Goal: Task Accomplishment & Management: Use online tool/utility

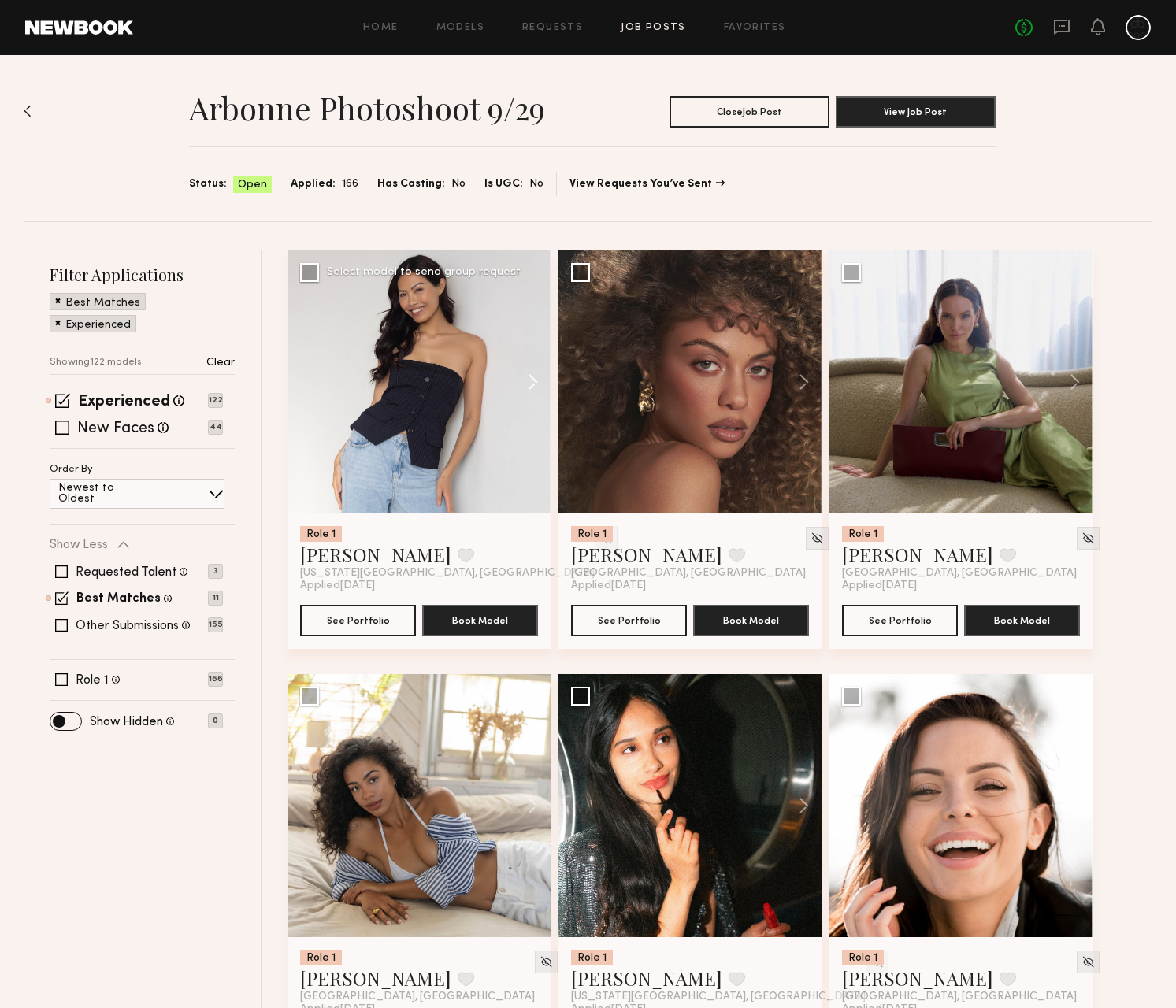
click at [536, 383] on button at bounding box center [525, 381] width 51 height 263
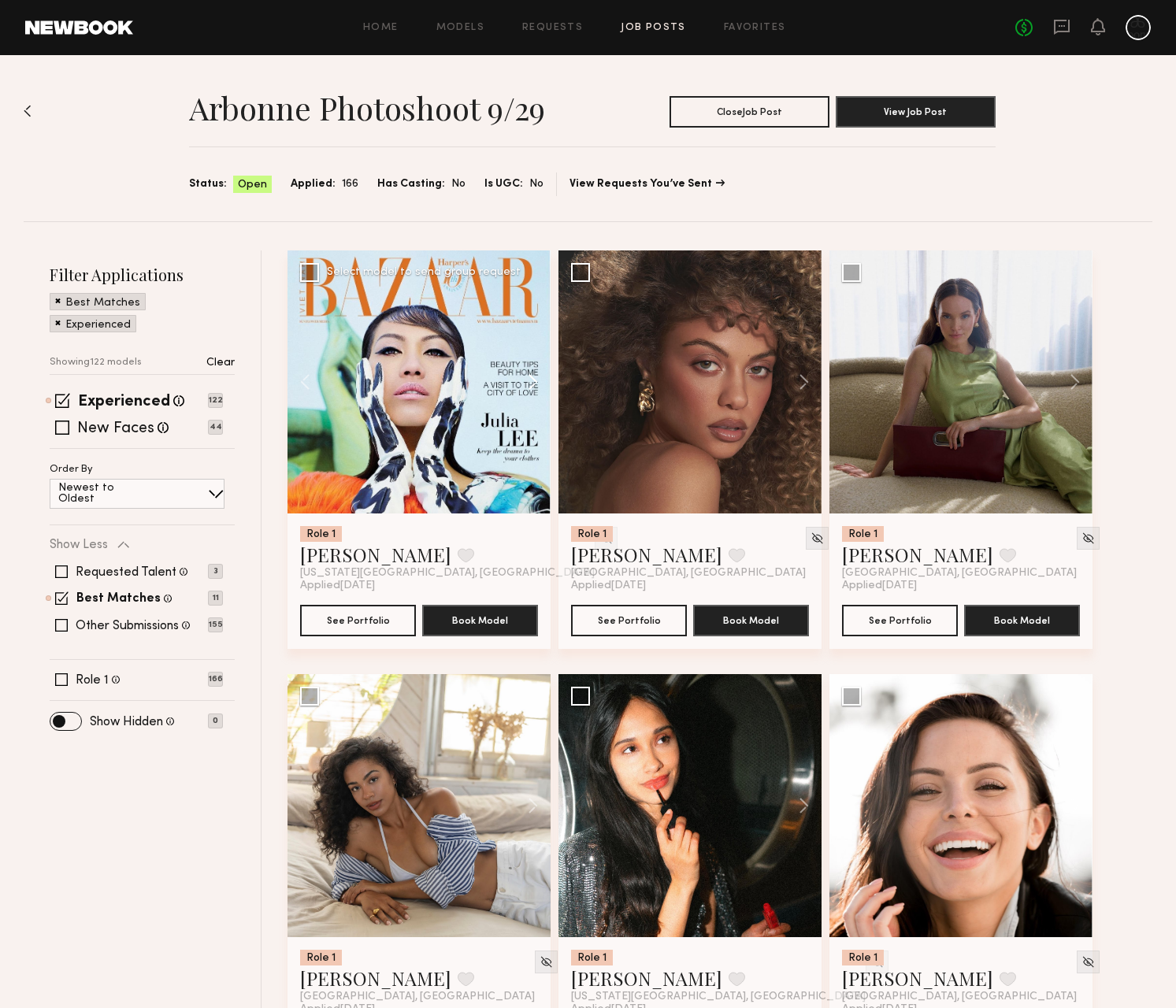
click at [539, 383] on button at bounding box center [525, 381] width 51 height 263
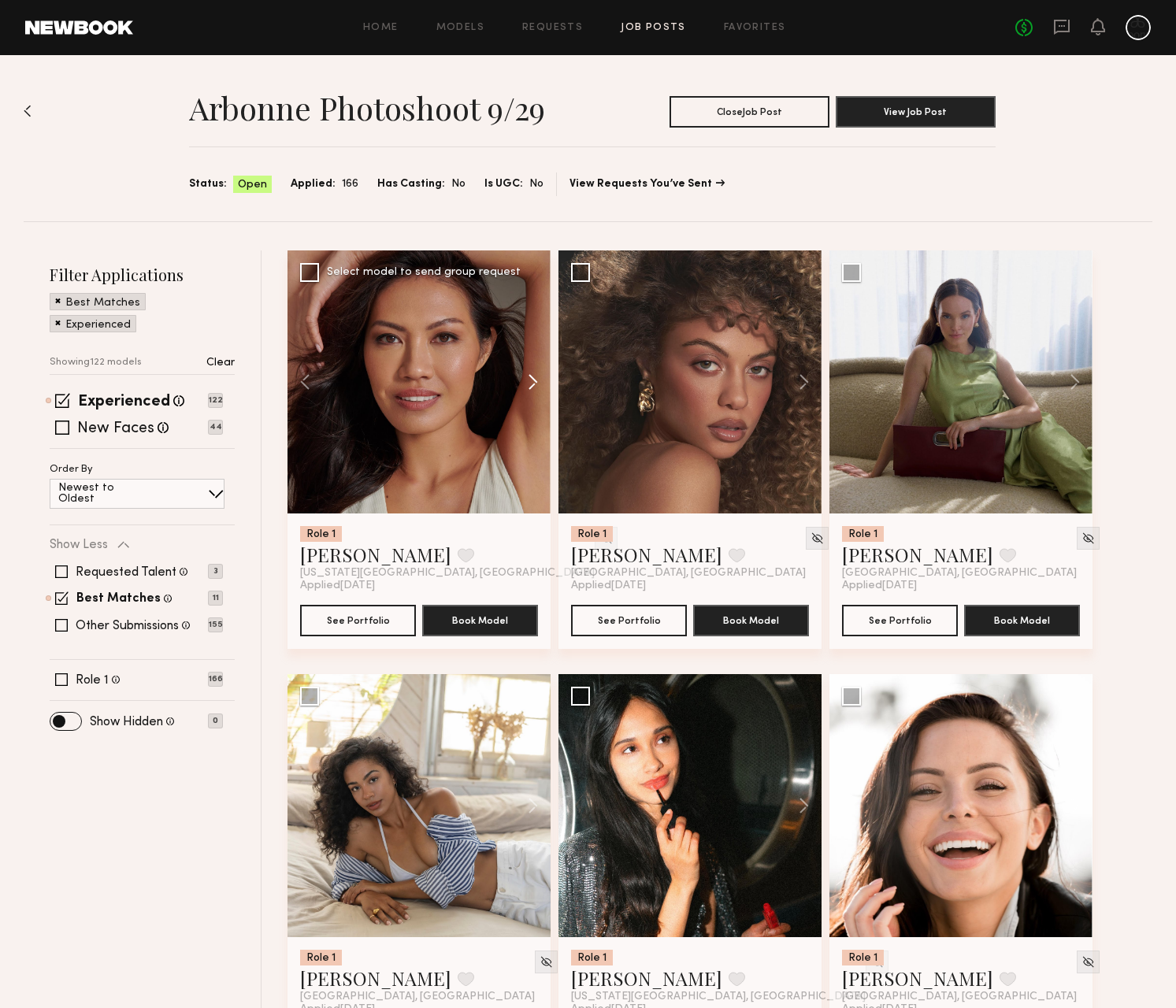
click at [539, 383] on button at bounding box center [525, 381] width 51 height 263
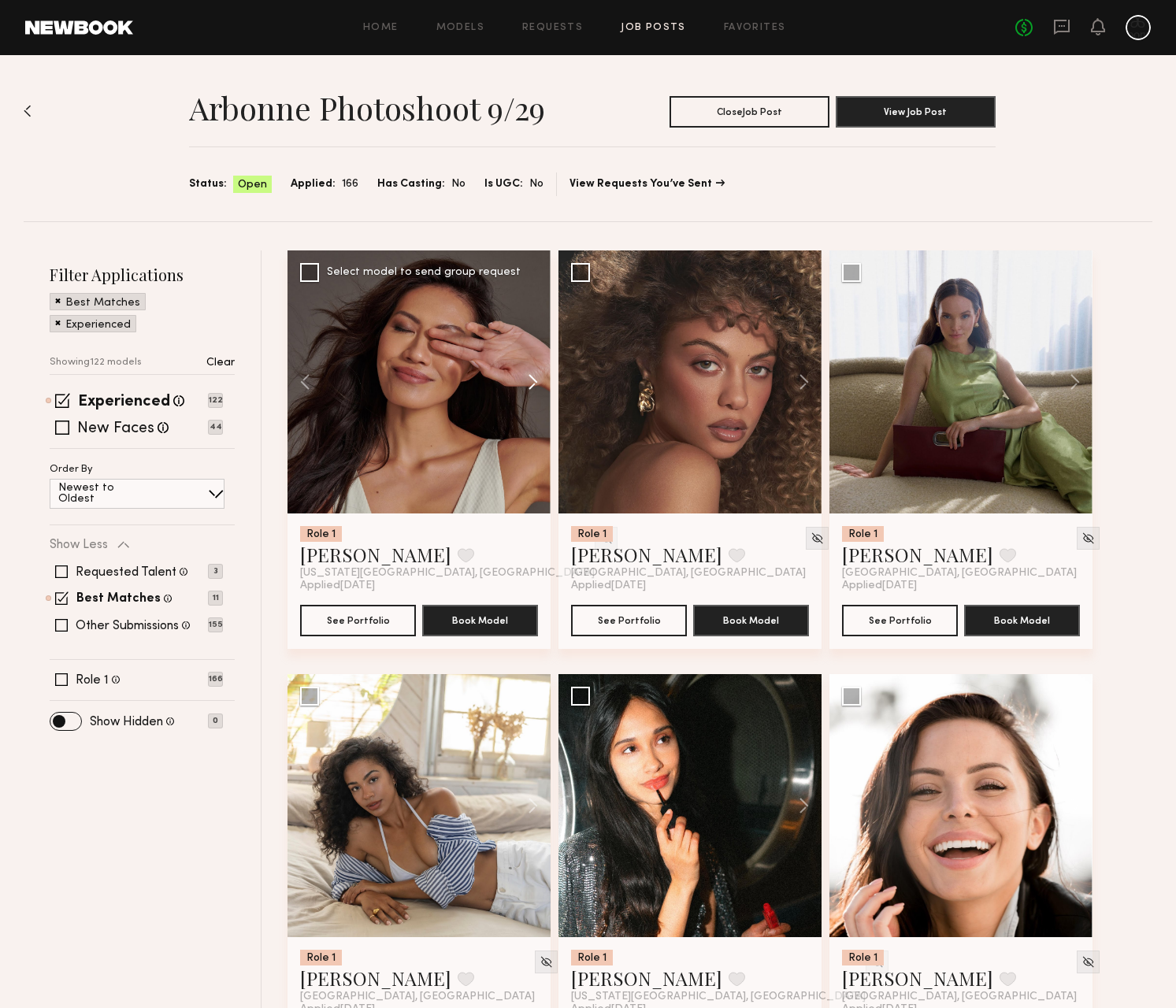
click at [539, 383] on button at bounding box center [525, 381] width 51 height 263
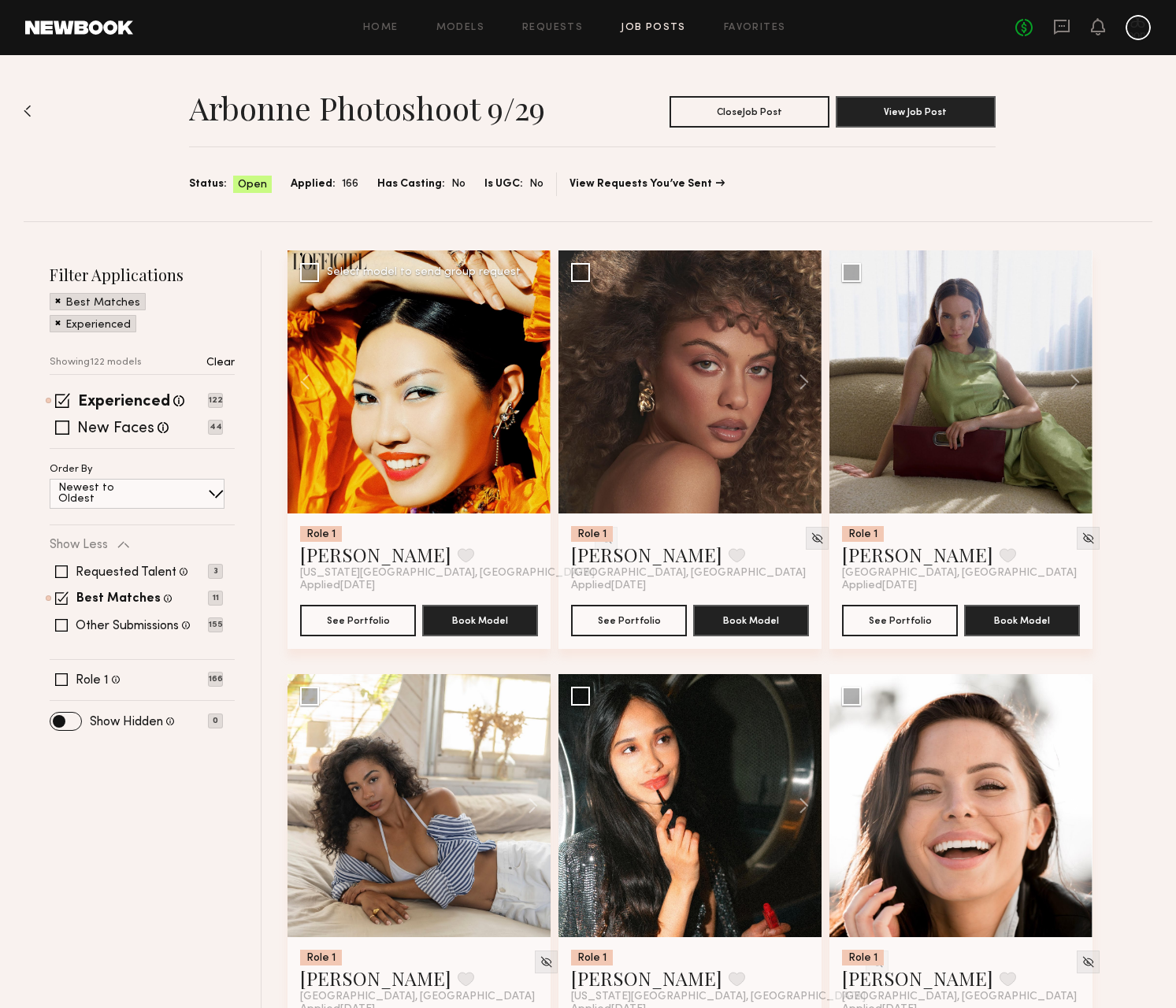
click at [539, 383] on div at bounding box center [419, 381] width 263 height 263
click at [796, 383] on button at bounding box center [797, 381] width 51 height 263
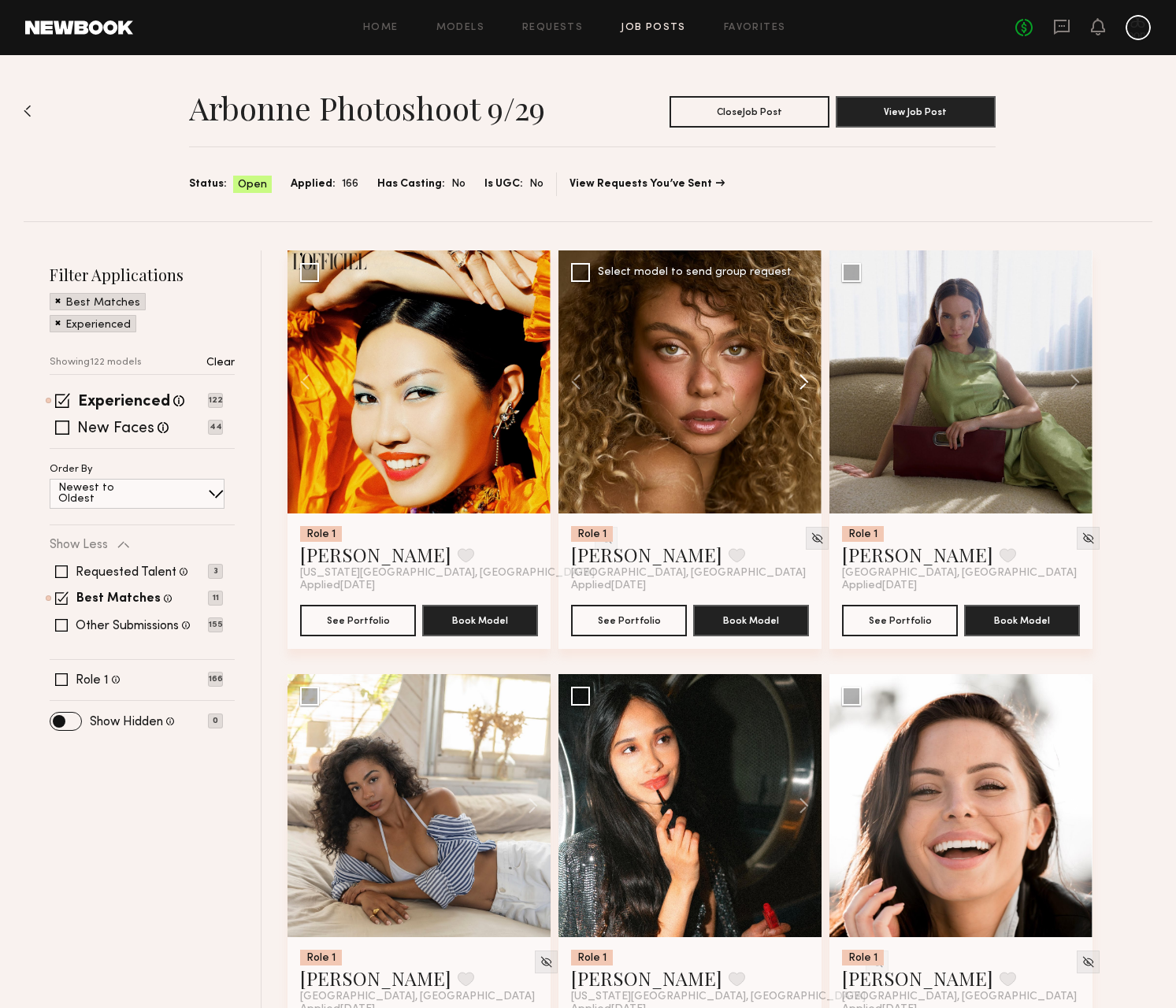
click at [797, 383] on button at bounding box center [797, 381] width 51 height 263
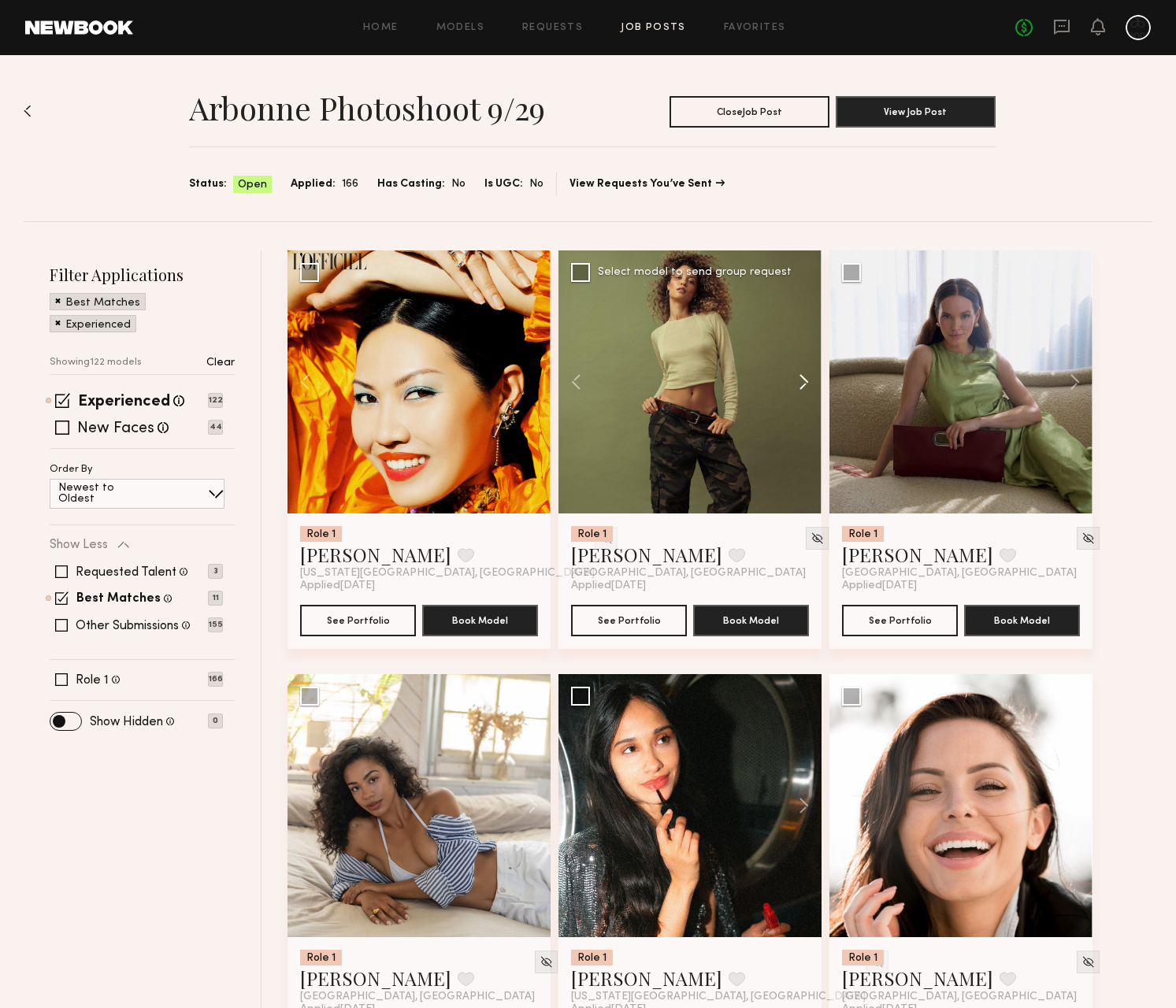
click at [800, 383] on button at bounding box center [797, 381] width 51 height 263
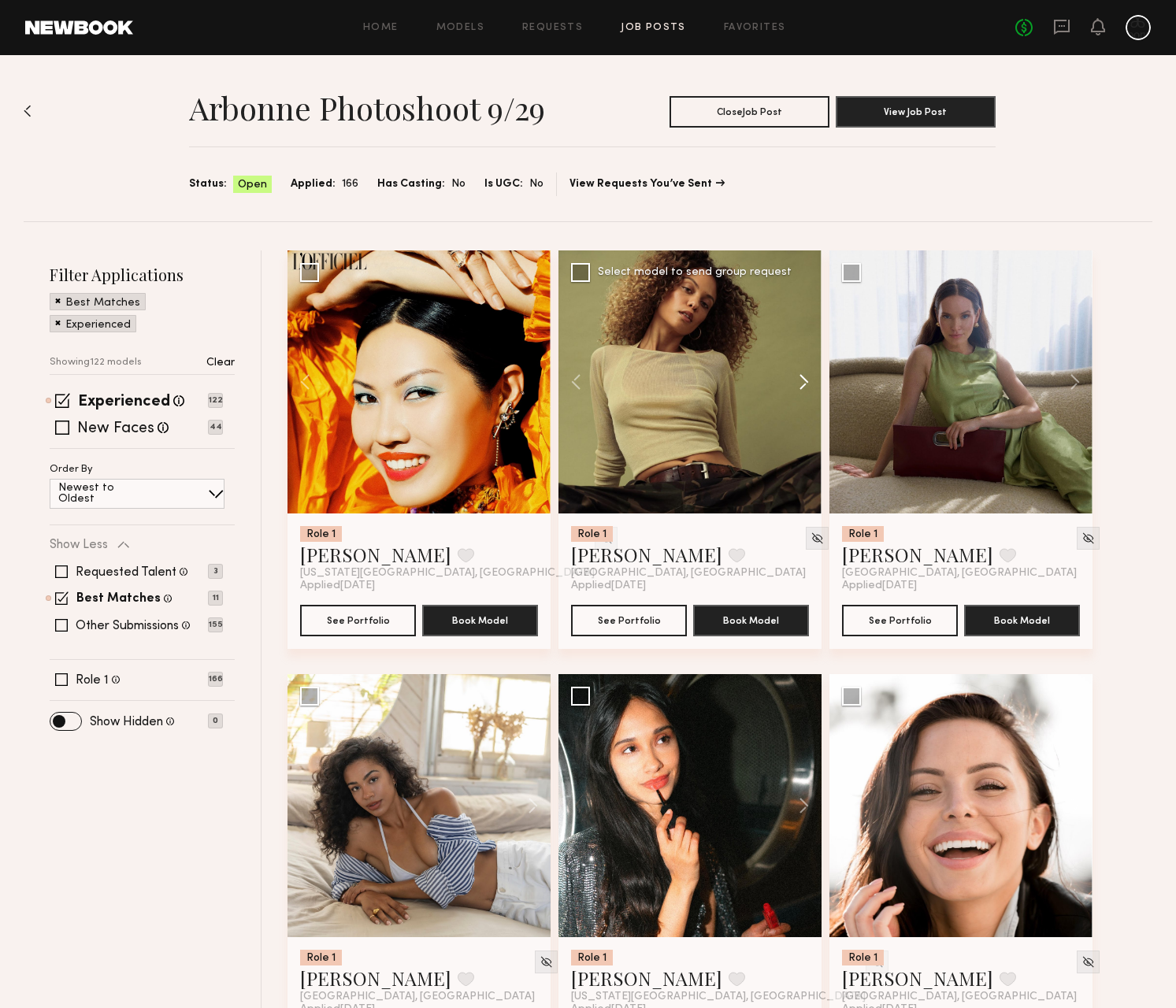
click at [800, 383] on button at bounding box center [797, 381] width 51 height 263
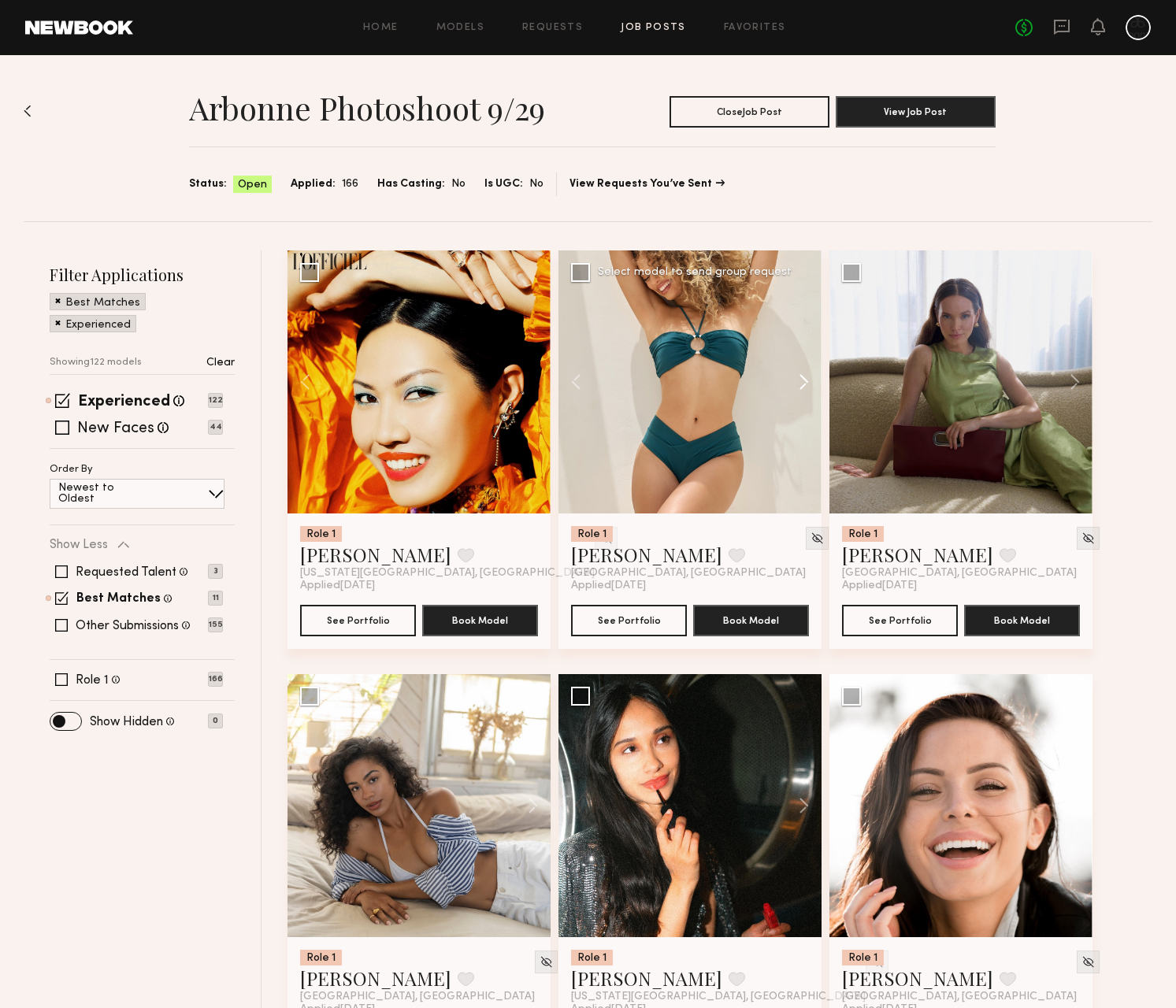
click at [800, 383] on button at bounding box center [797, 381] width 51 height 263
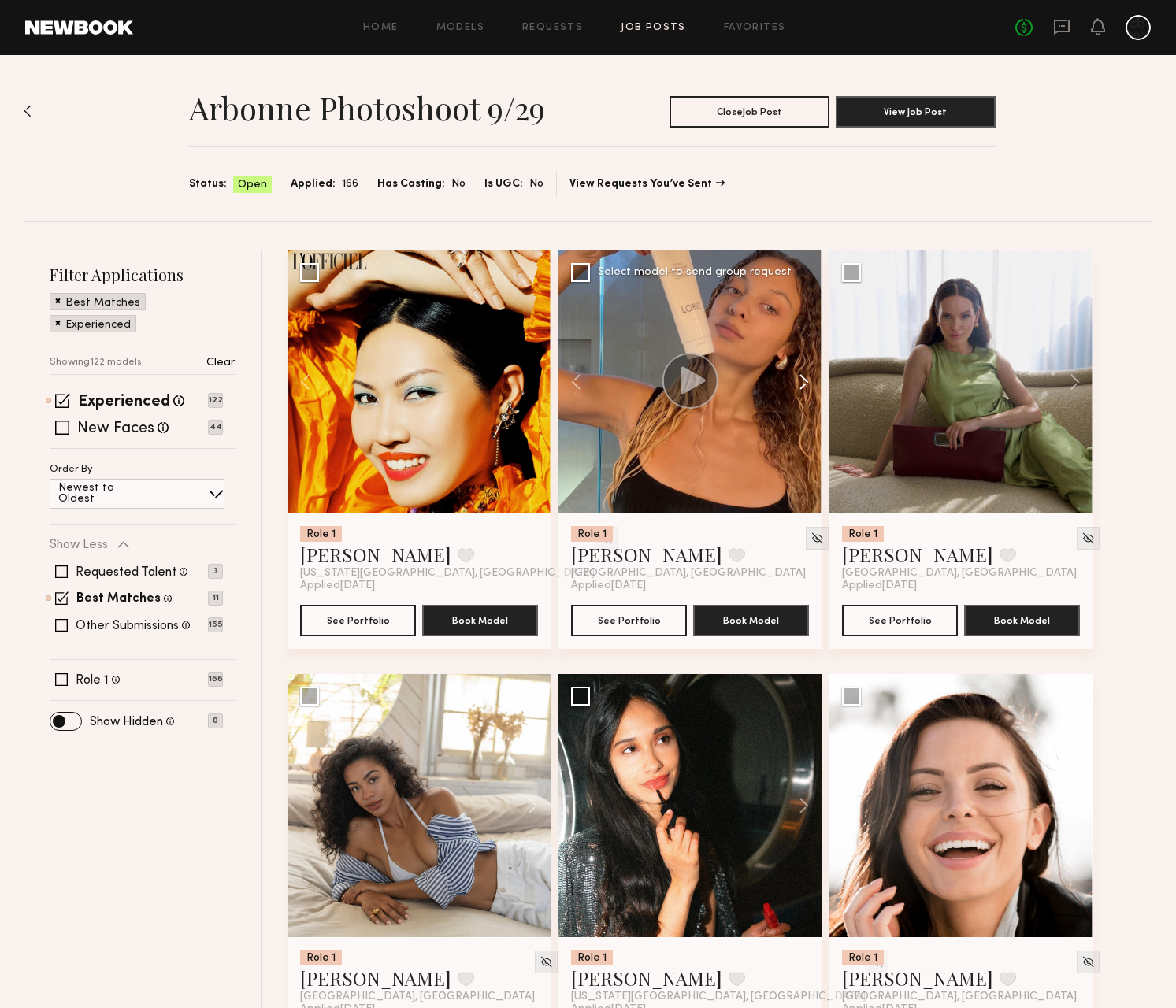
click at [800, 383] on button at bounding box center [797, 381] width 51 height 263
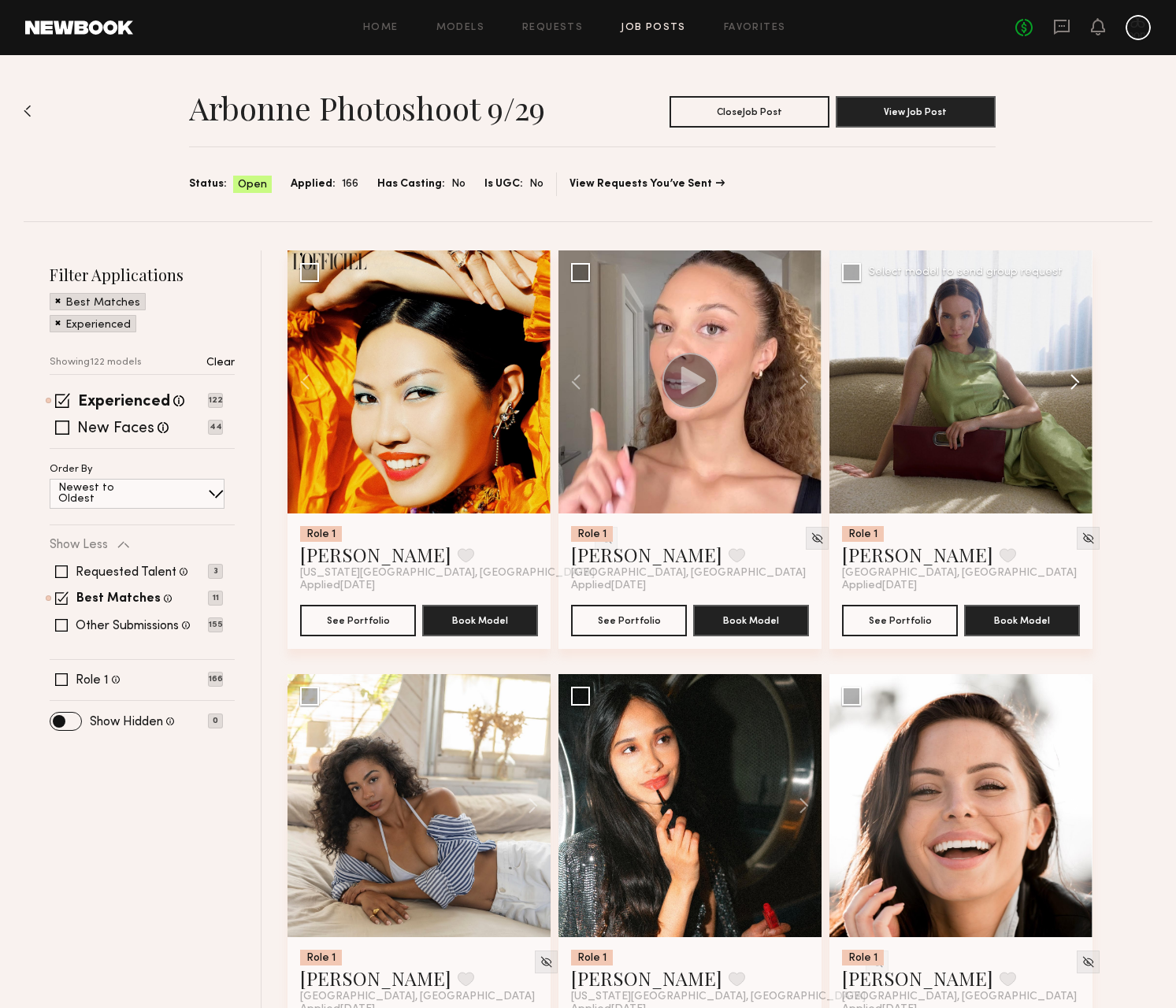
click at [1073, 380] on button at bounding box center [1068, 381] width 51 height 263
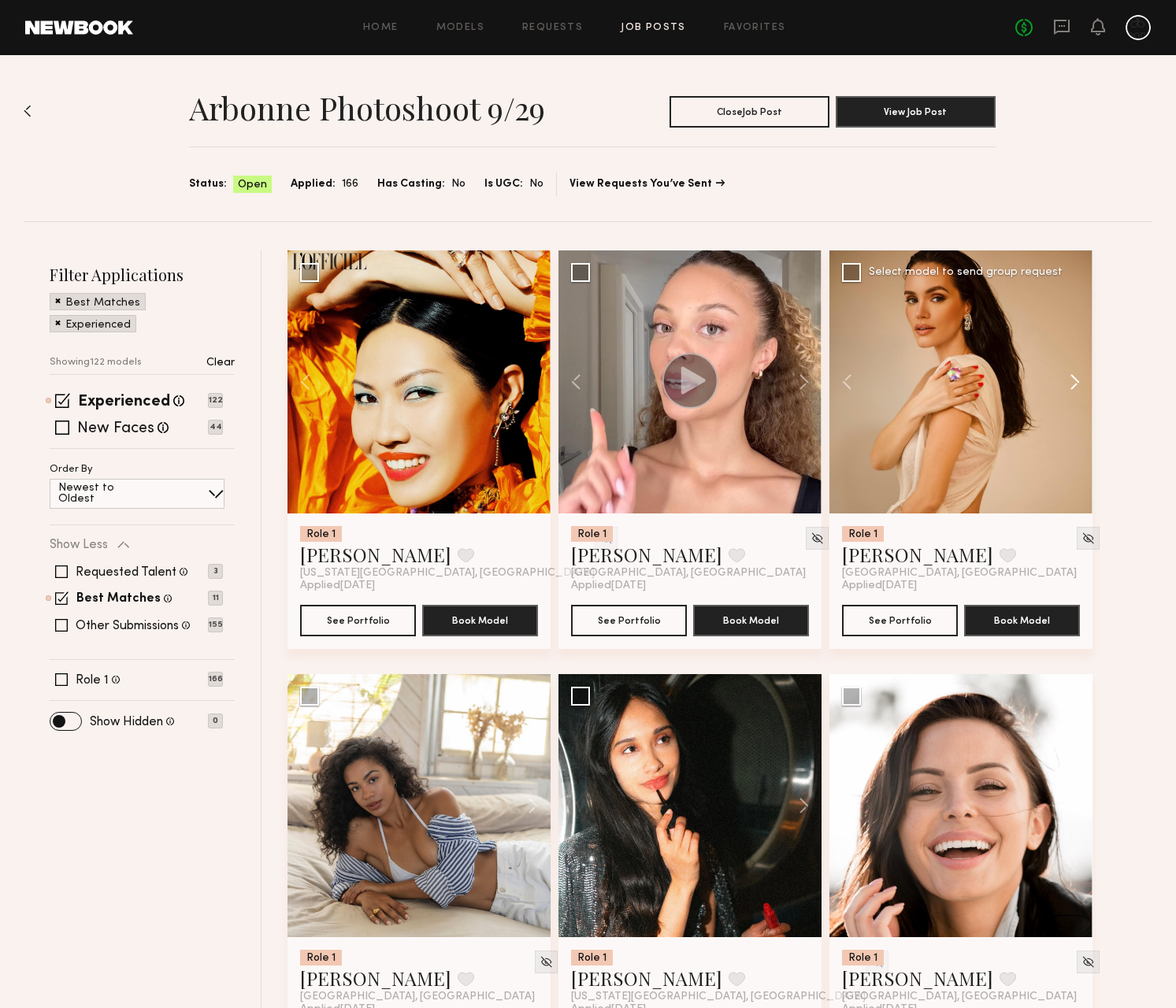
click at [1073, 380] on button at bounding box center [1068, 381] width 51 height 263
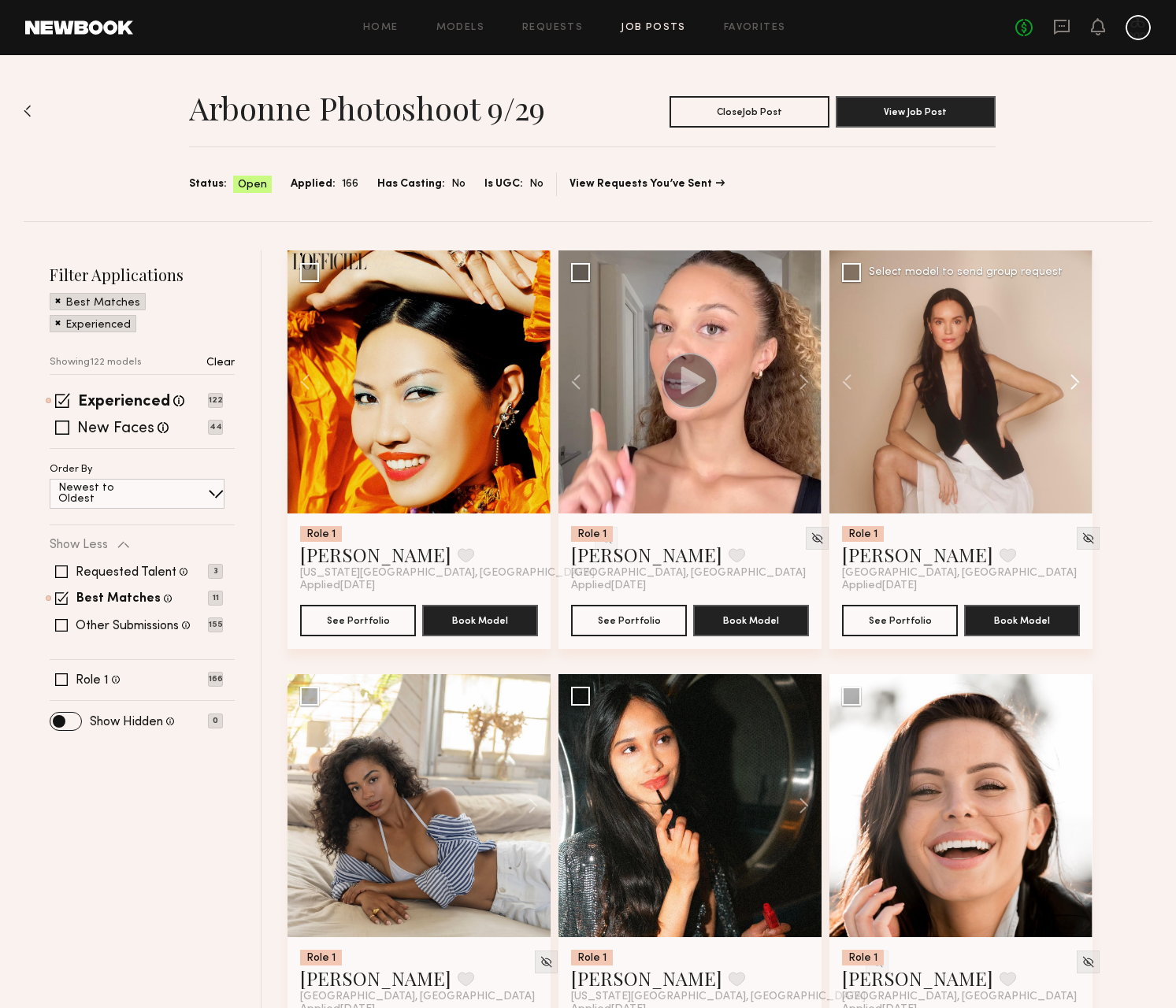
click at [1073, 380] on button at bounding box center [1068, 381] width 51 height 263
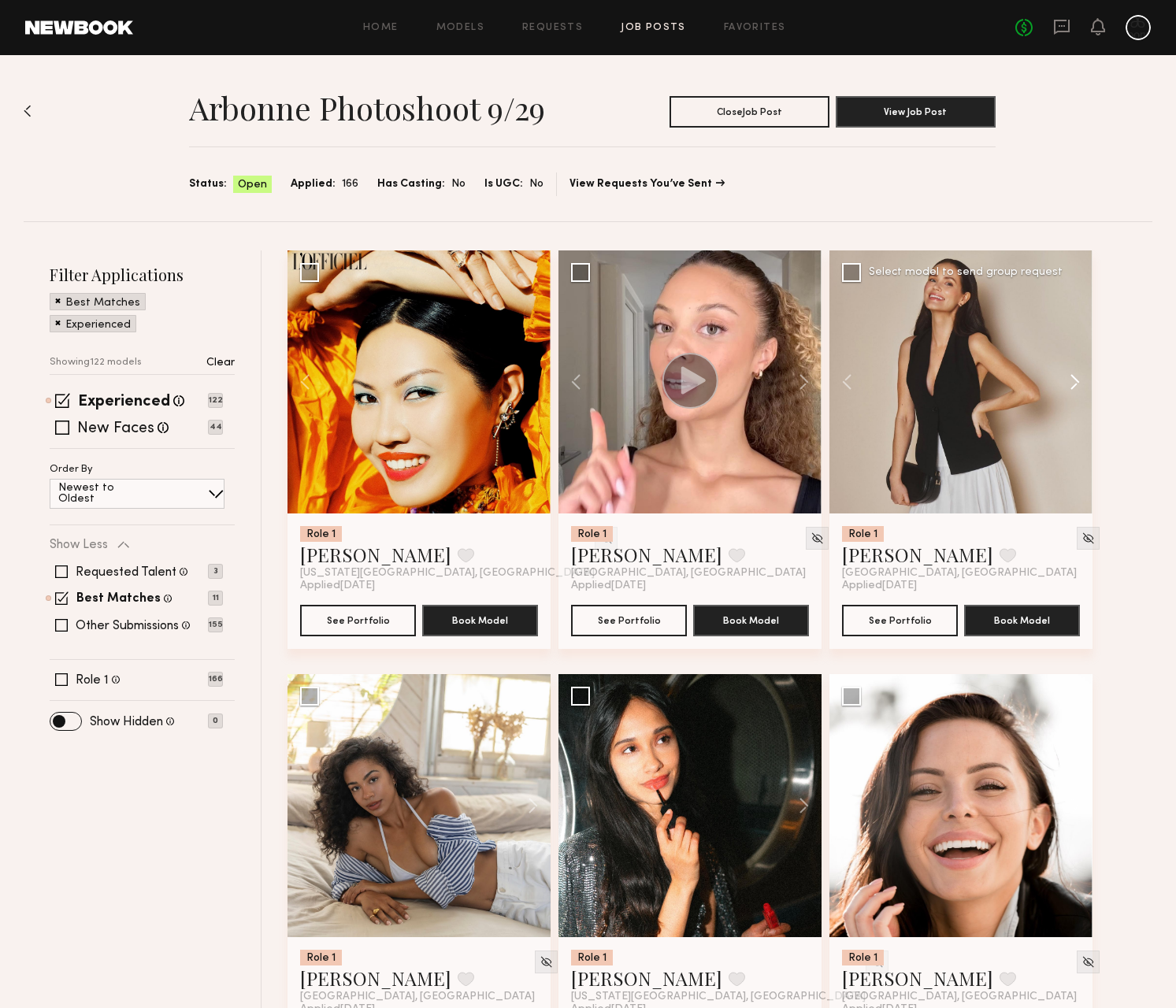
click at [1073, 380] on button at bounding box center [1068, 381] width 51 height 263
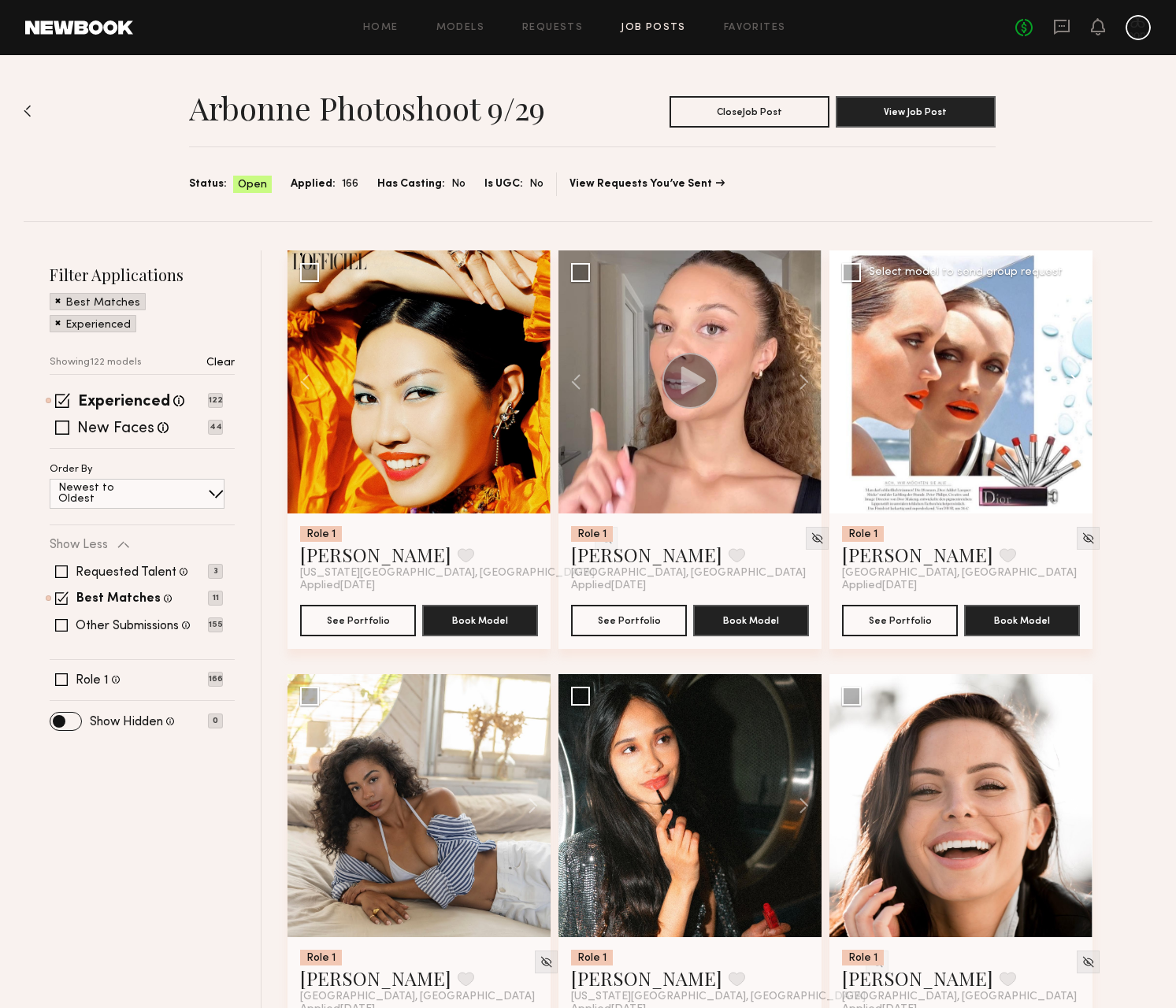
click at [1073, 380] on button at bounding box center [1068, 381] width 51 height 263
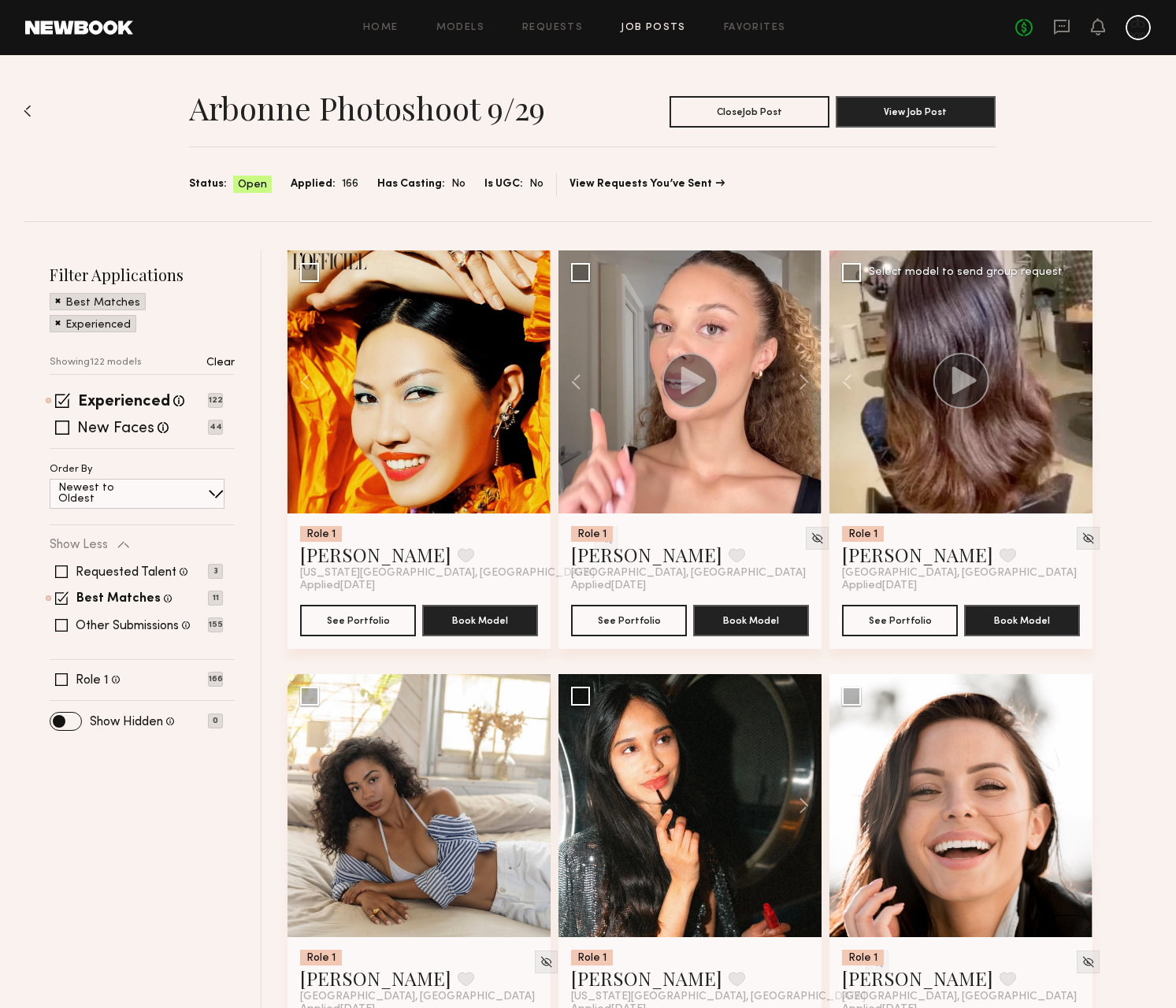
click at [1073, 380] on div at bounding box center [961, 381] width 263 height 263
click at [723, 115] on button "Close Job Post" at bounding box center [749, 111] width 160 height 31
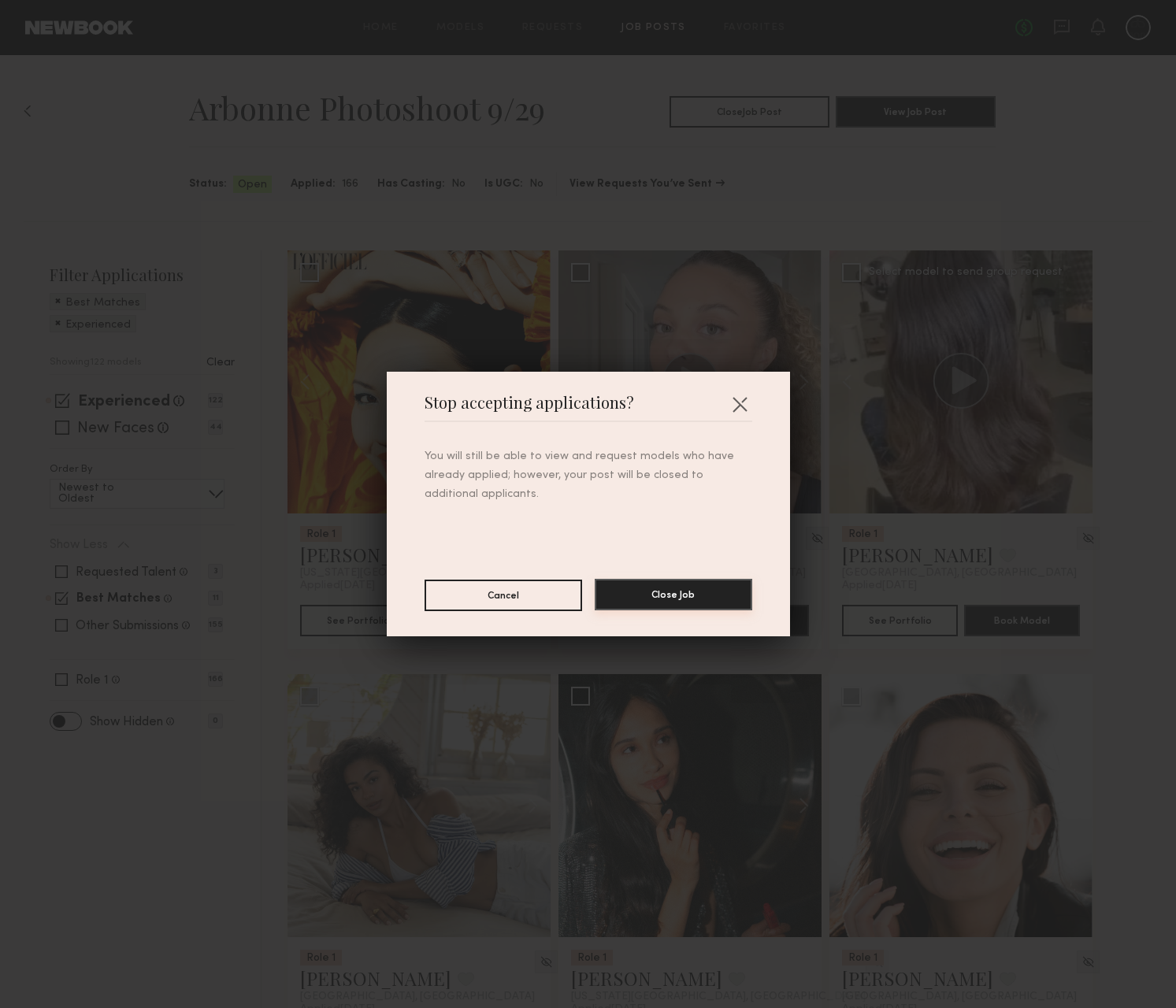
click at [708, 591] on button "Close Job" at bounding box center [673, 594] width 157 height 31
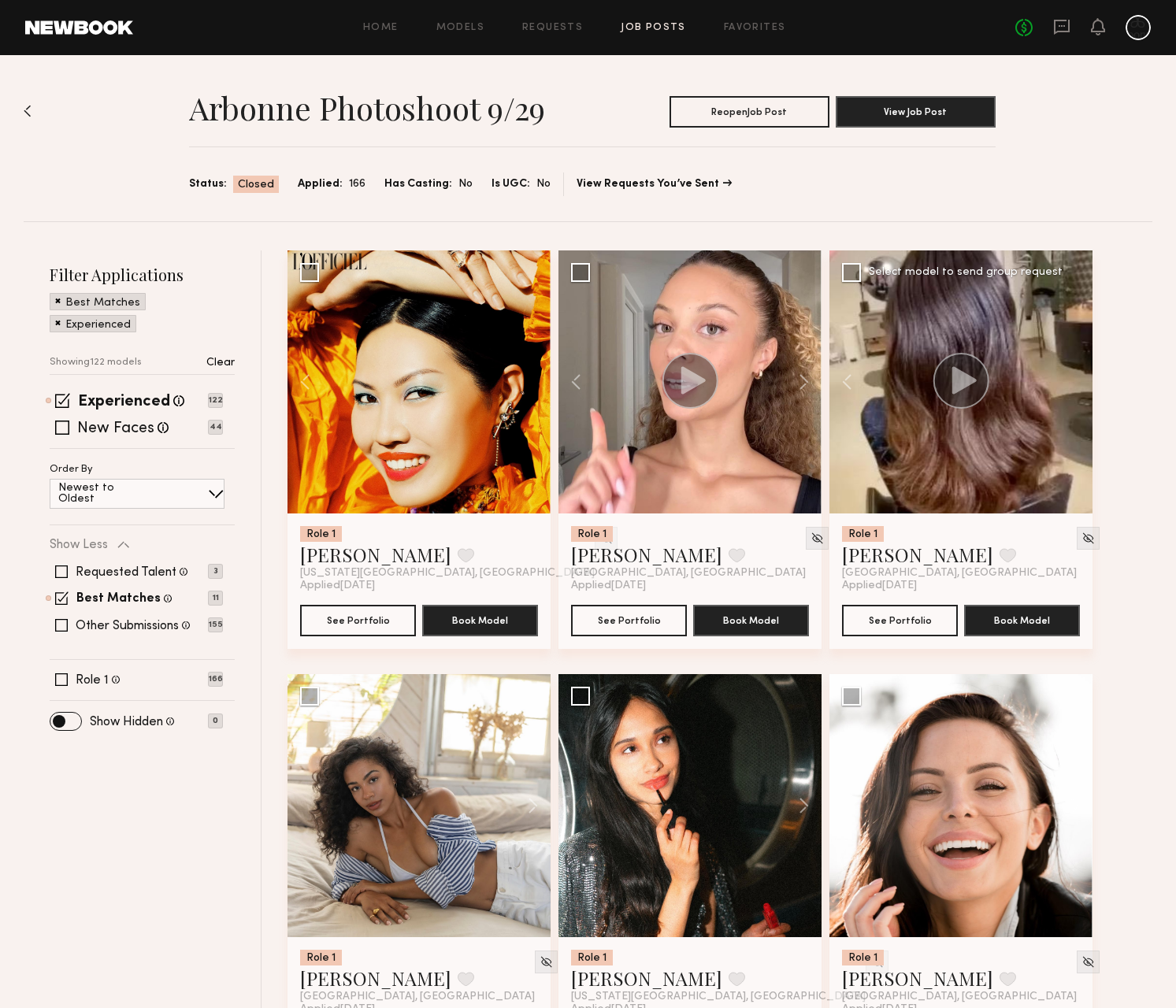
click at [964, 871] on div at bounding box center [961, 805] width 263 height 263
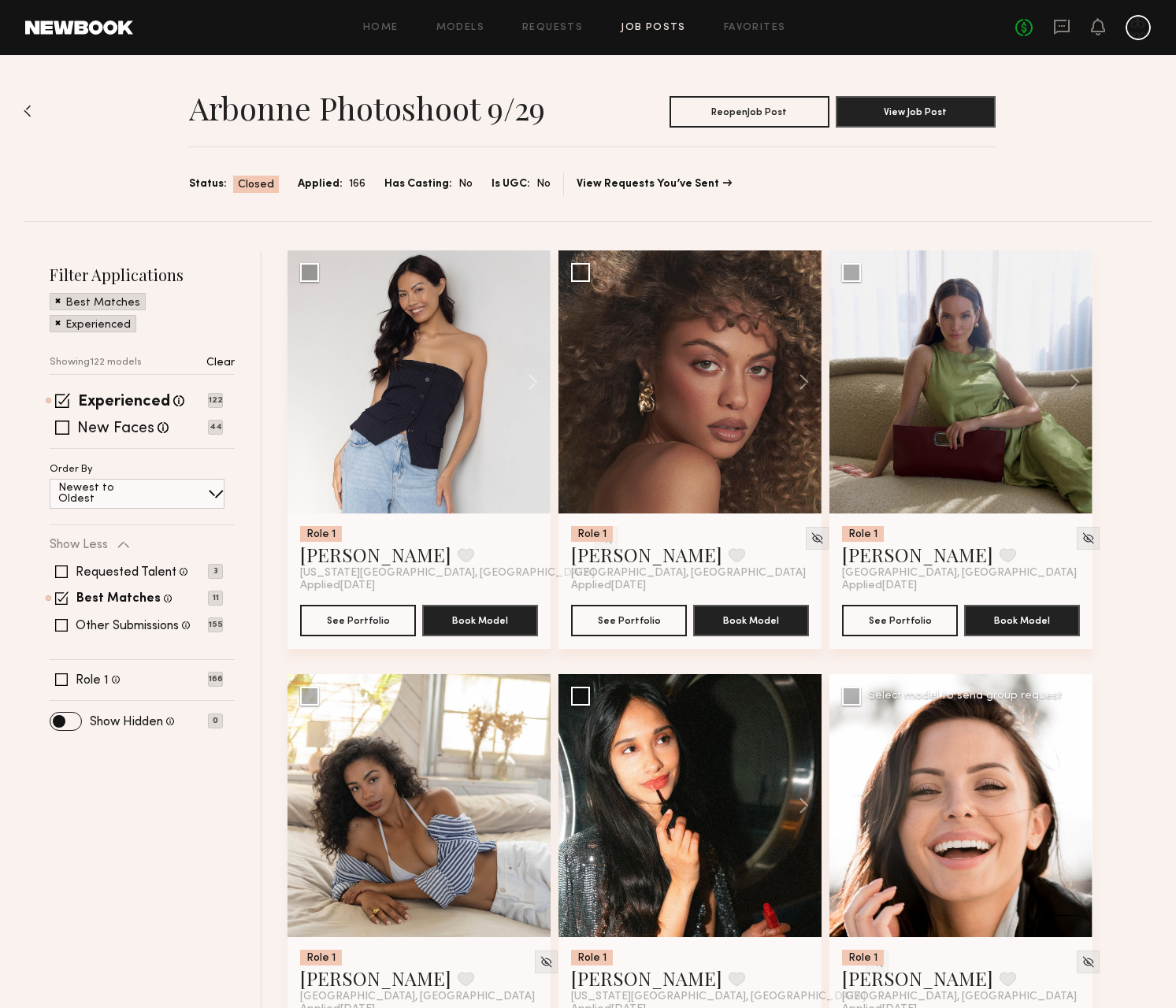
click at [1035, 756] on div at bounding box center [961, 805] width 263 height 263
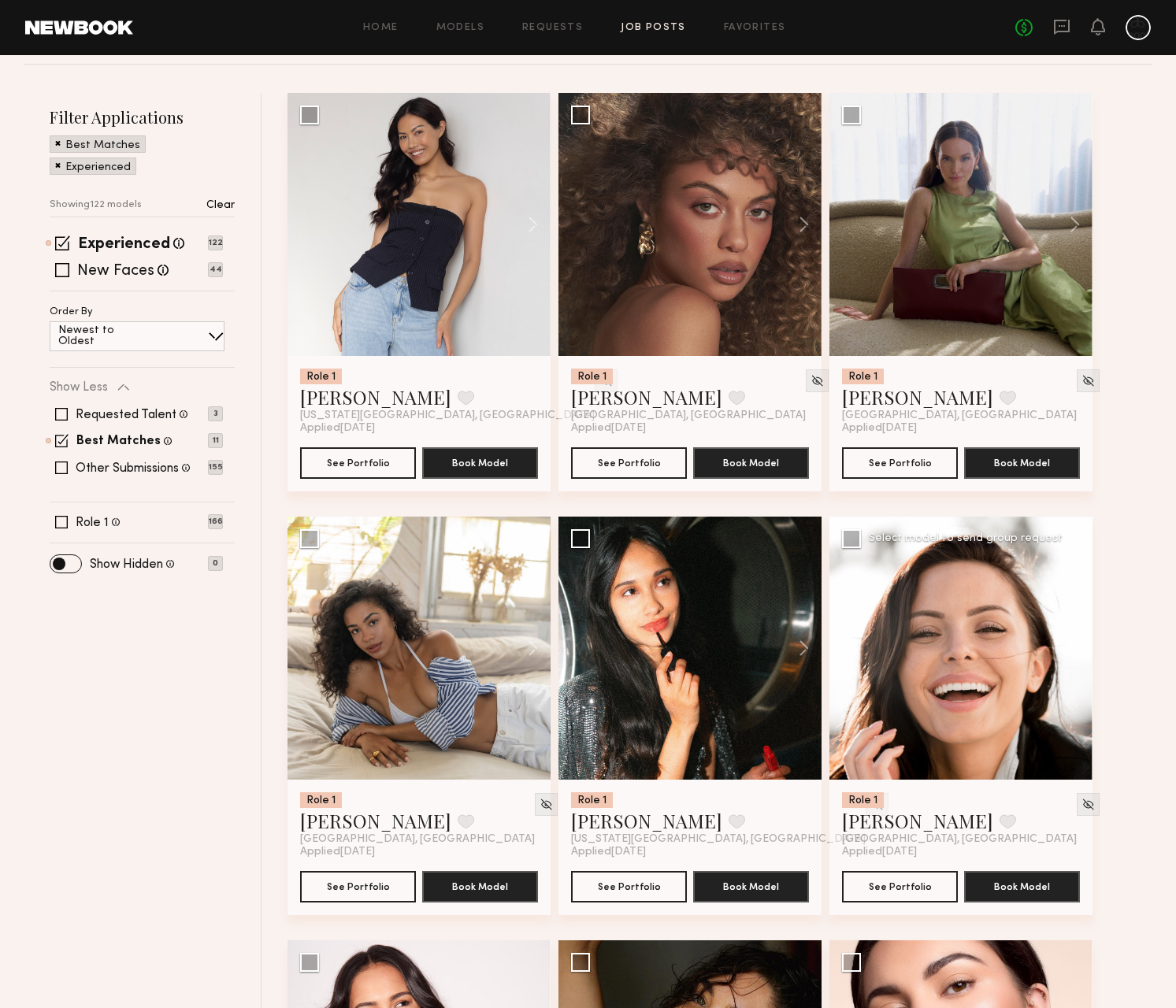
scroll to position [187, 0]
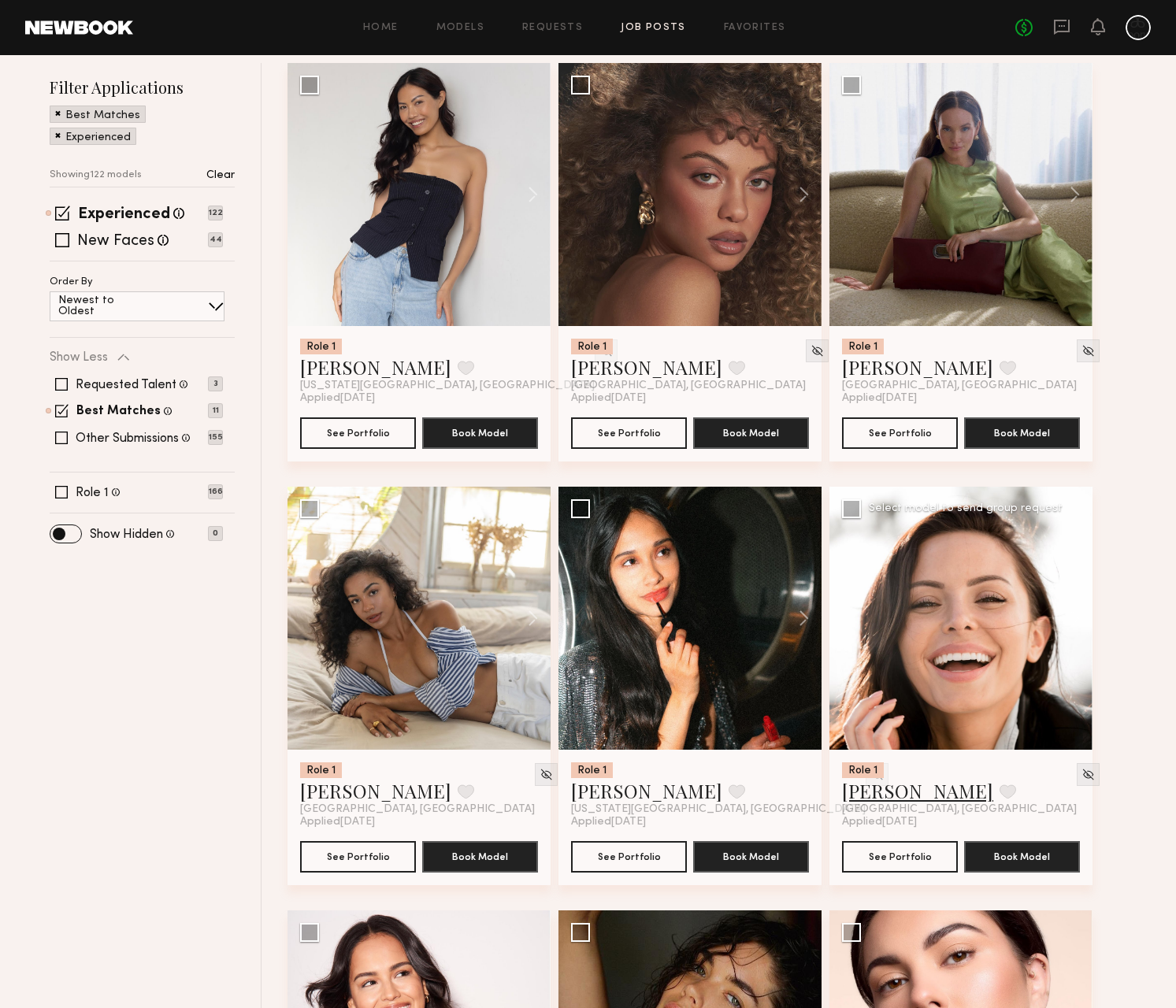
click at [890, 792] on link "[PERSON_NAME]" at bounding box center [917, 790] width 151 height 25
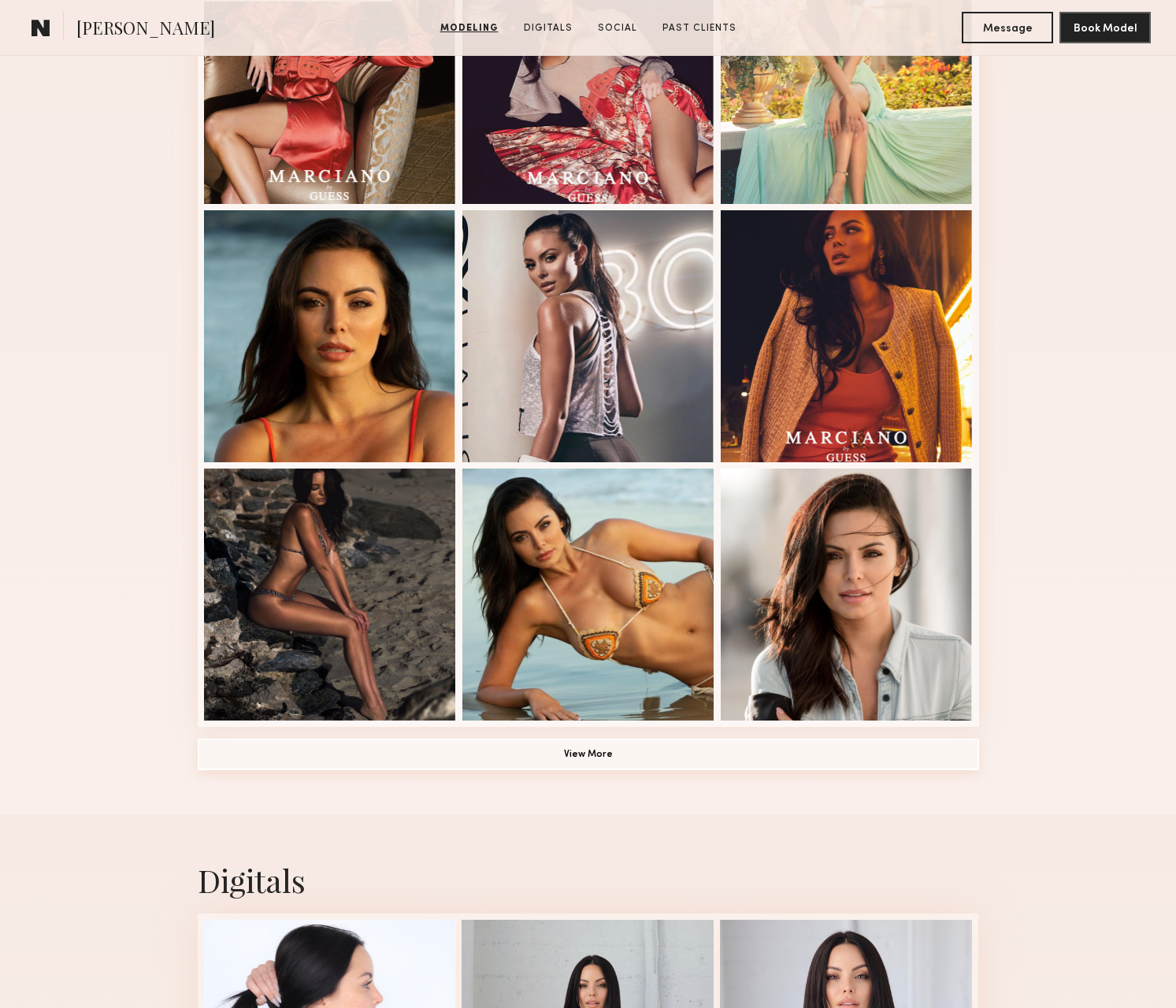
click at [579, 761] on button "View More" at bounding box center [588, 754] width 782 height 31
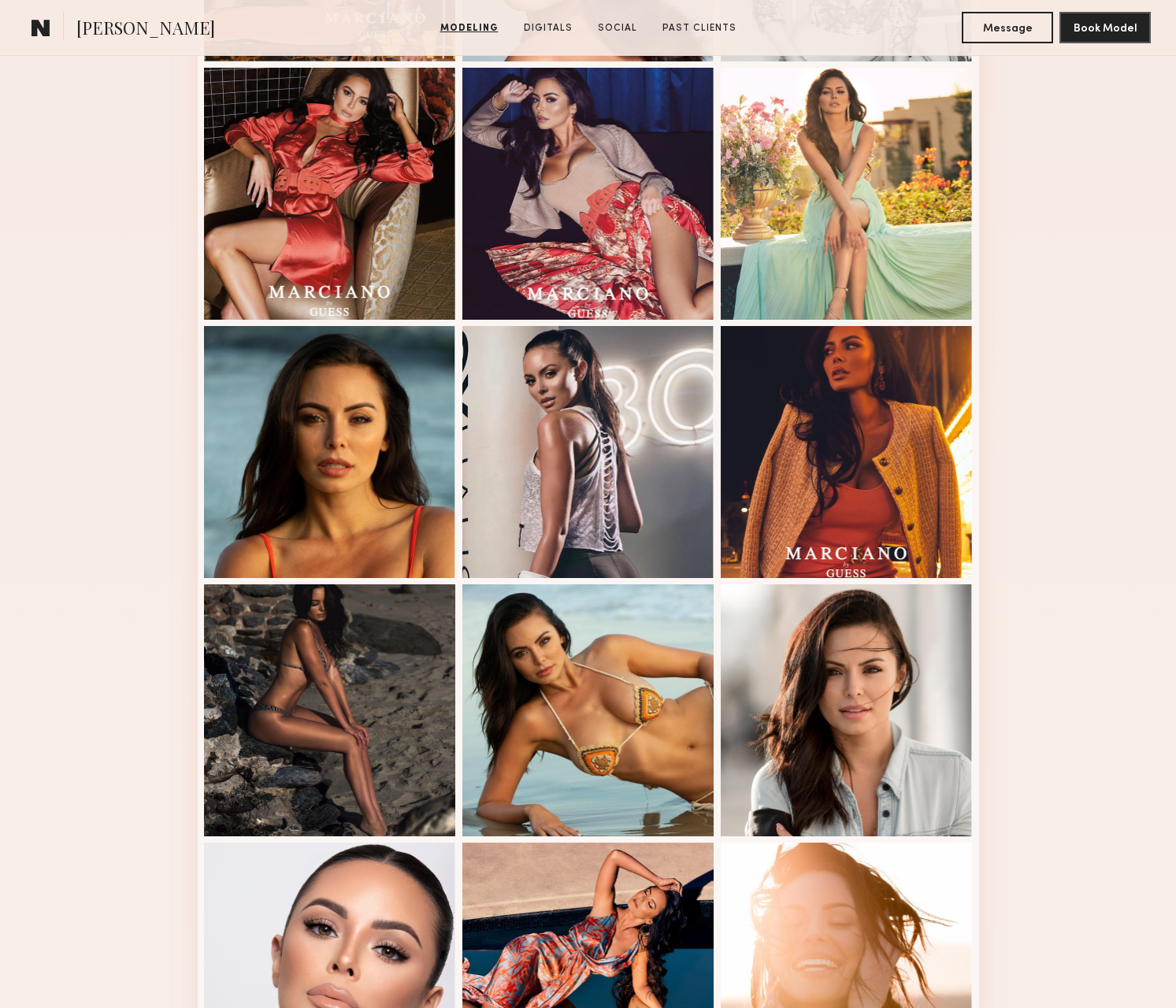
scroll to position [480, 0]
